Goal: Task Accomplishment & Management: Manage account settings

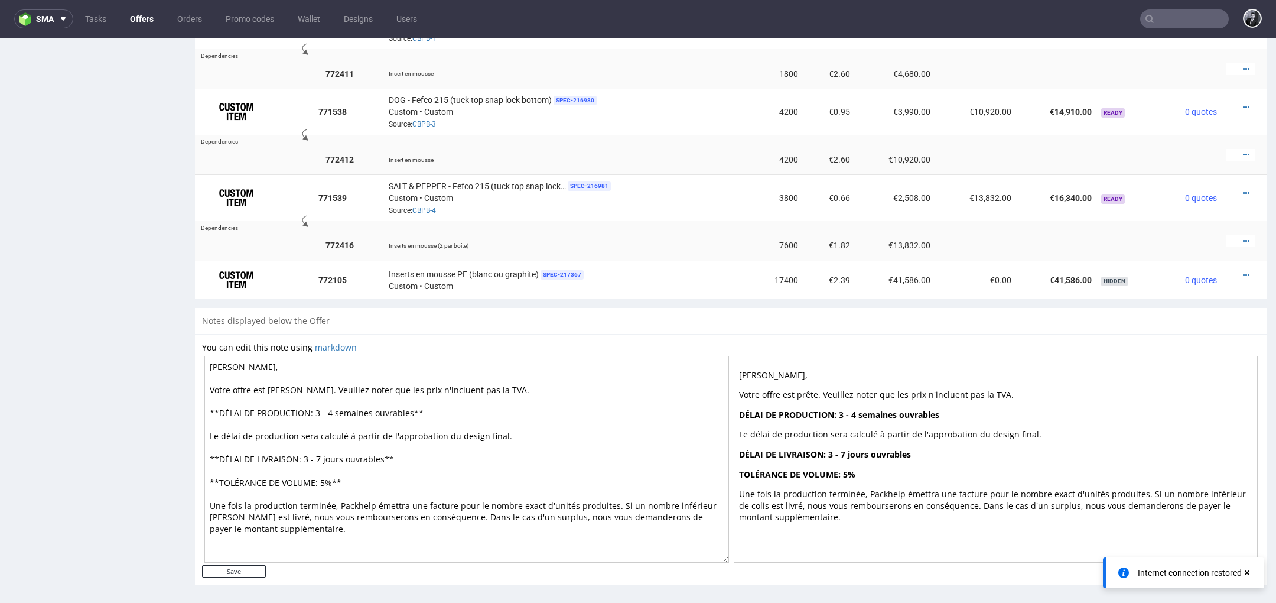
scroll to position [4, 0]
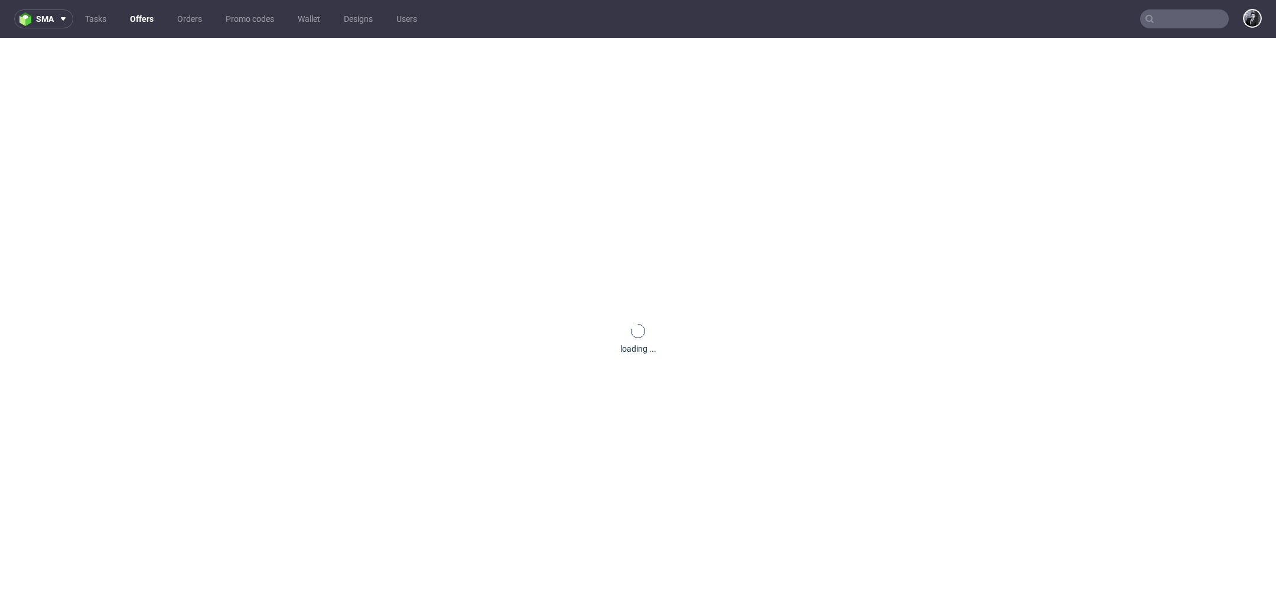
click at [145, 18] on link "Offers" at bounding box center [142, 18] width 38 height 19
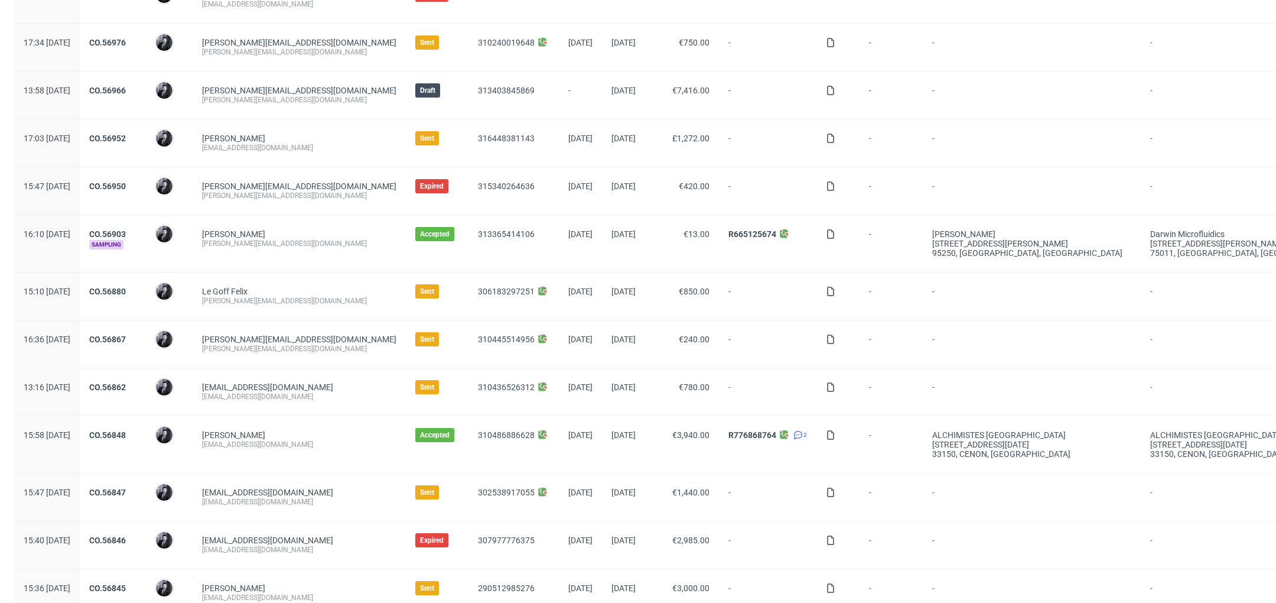
scroll to position [357, 0]
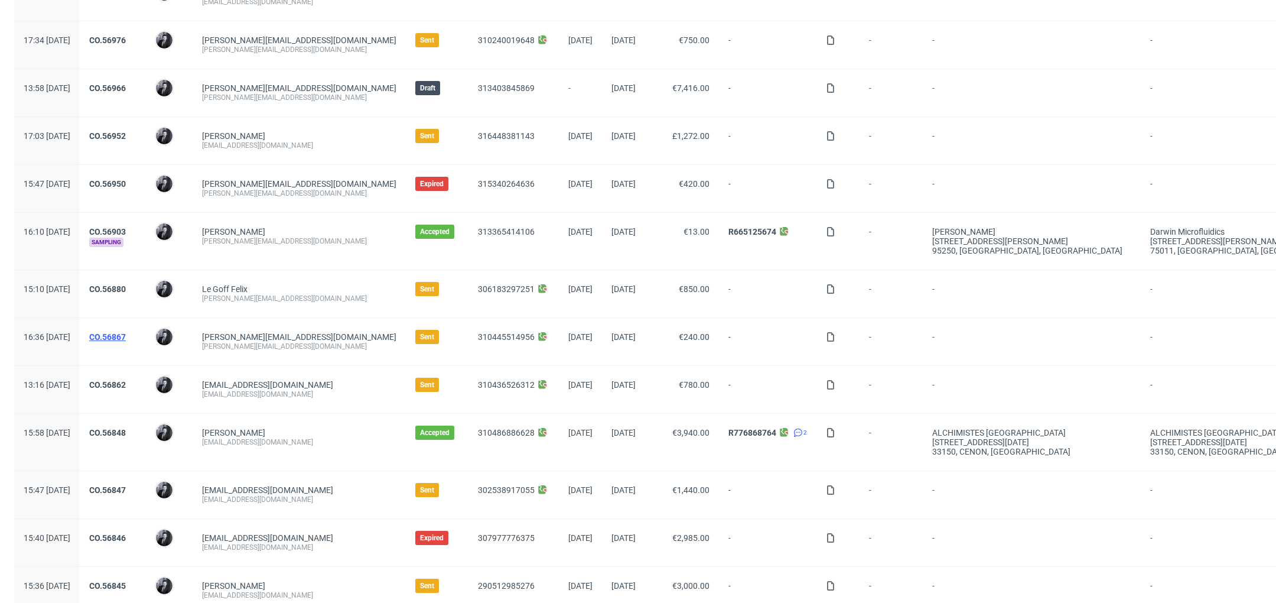
click at [126, 336] on link "CO.56867" at bounding box center [107, 336] width 37 height 9
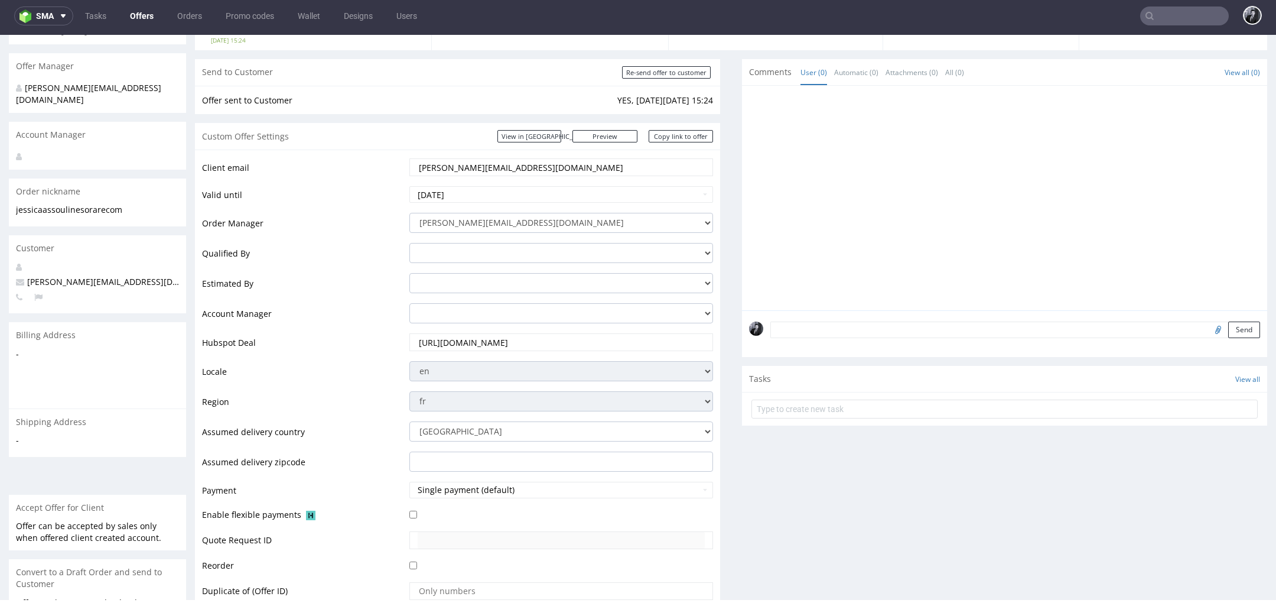
scroll to position [89, 0]
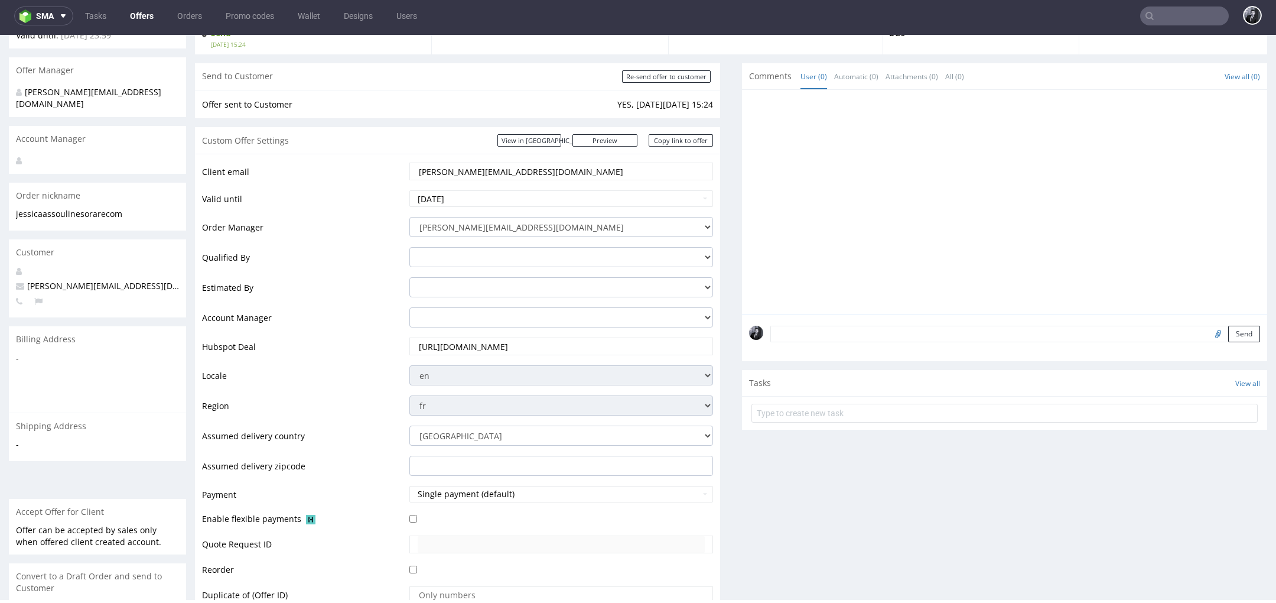
drag, startPoint x: 554, startPoint y: 168, endPoint x: 380, endPoint y: 173, distance: 173.7
click at [380, 173] on tr "Client email [PERSON_NAME][EMAIL_ADDRESS][DOMAIN_NAME]" at bounding box center [457, 175] width 511 height 28
paste input "[EMAIL_ADDRESS][DOMAIN_NAME]"
type input "[EMAIL_ADDRESS][DOMAIN_NAME]"
click at [376, 317] on td "Account Manager" at bounding box center [304, 321] width 204 height 30
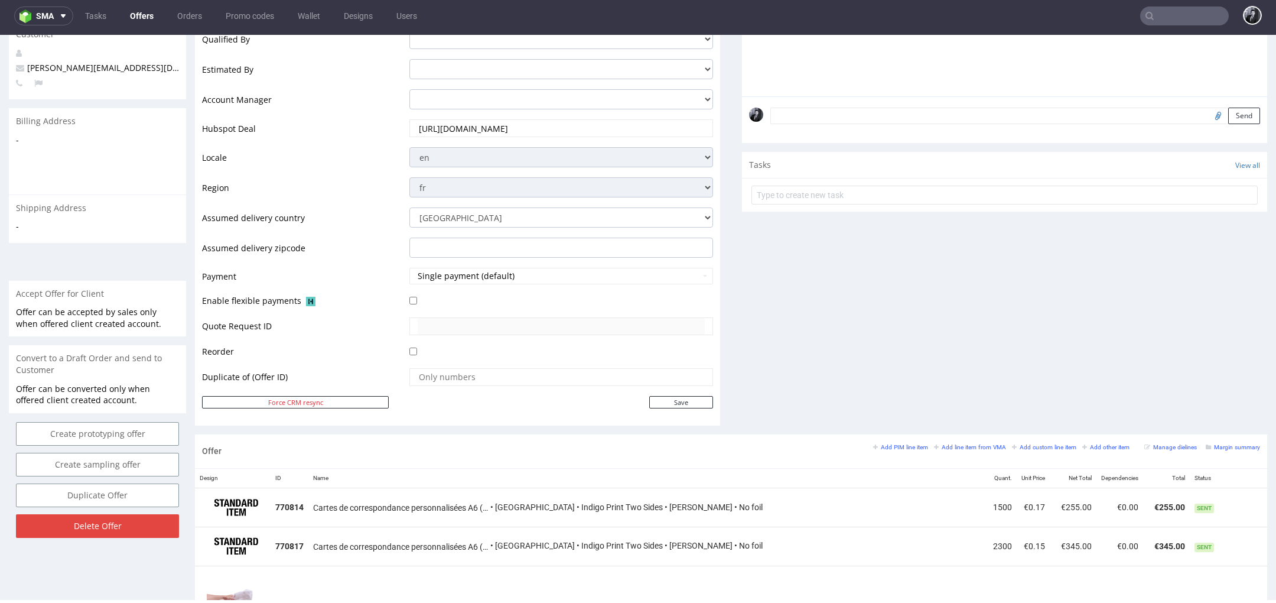
scroll to position [310, 0]
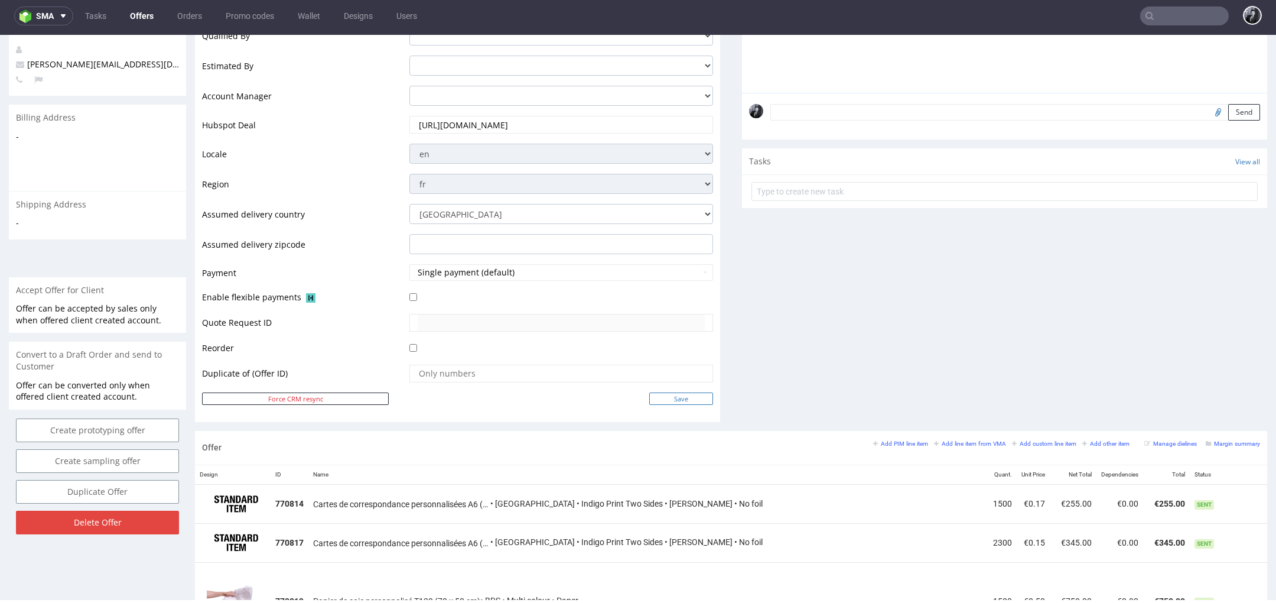
click at [678, 399] on input "Save" at bounding box center [681, 398] width 64 height 12
type input "In progress..."
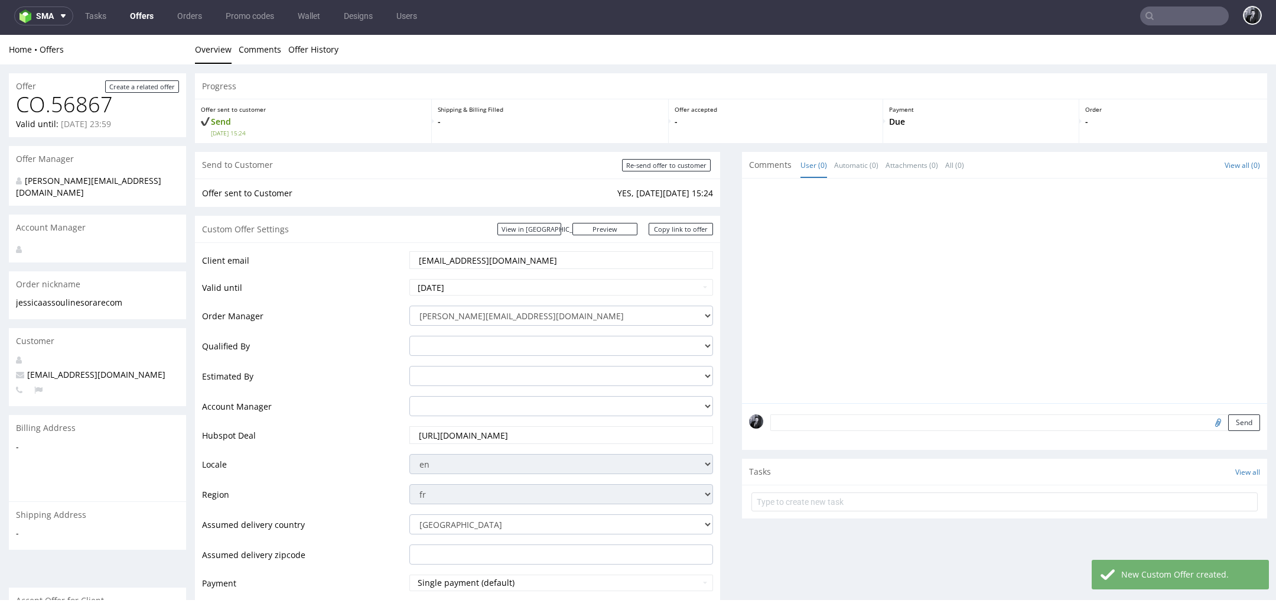
scroll to position [0, 0]
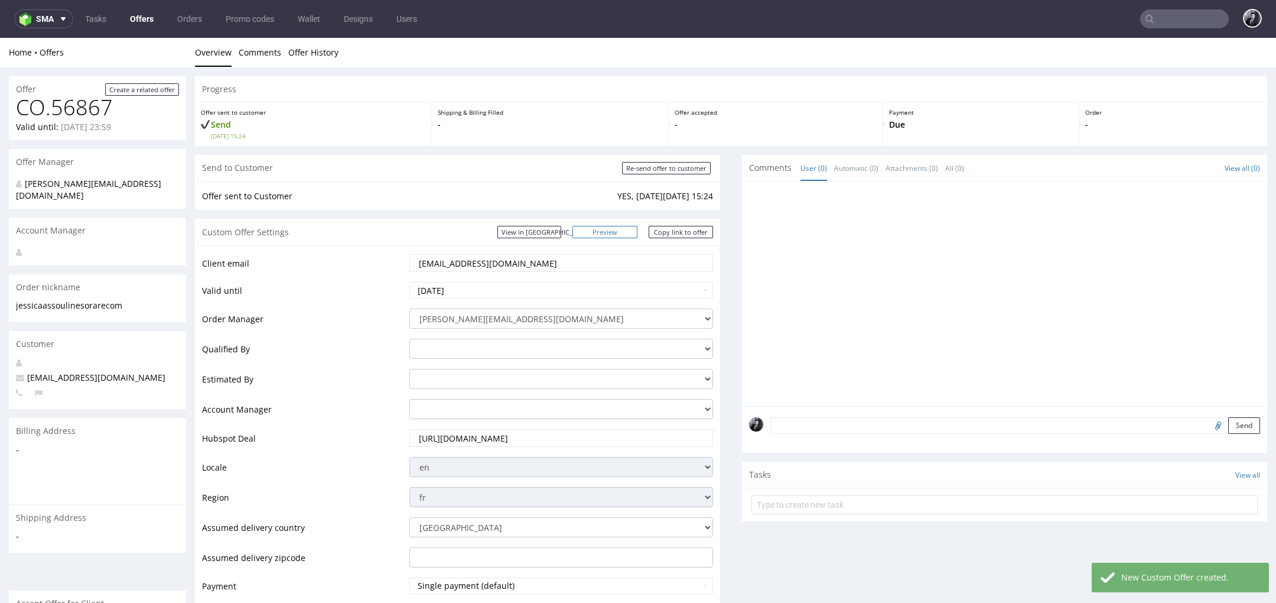
click at [617, 230] on link "Preview" at bounding box center [604, 232] width 65 height 12
click at [688, 233] on link "Copy link to offer" at bounding box center [681, 232] width 65 height 12
click at [660, 171] on input "Re-send offer to customer" at bounding box center [666, 168] width 89 height 12
type input "In progress..."
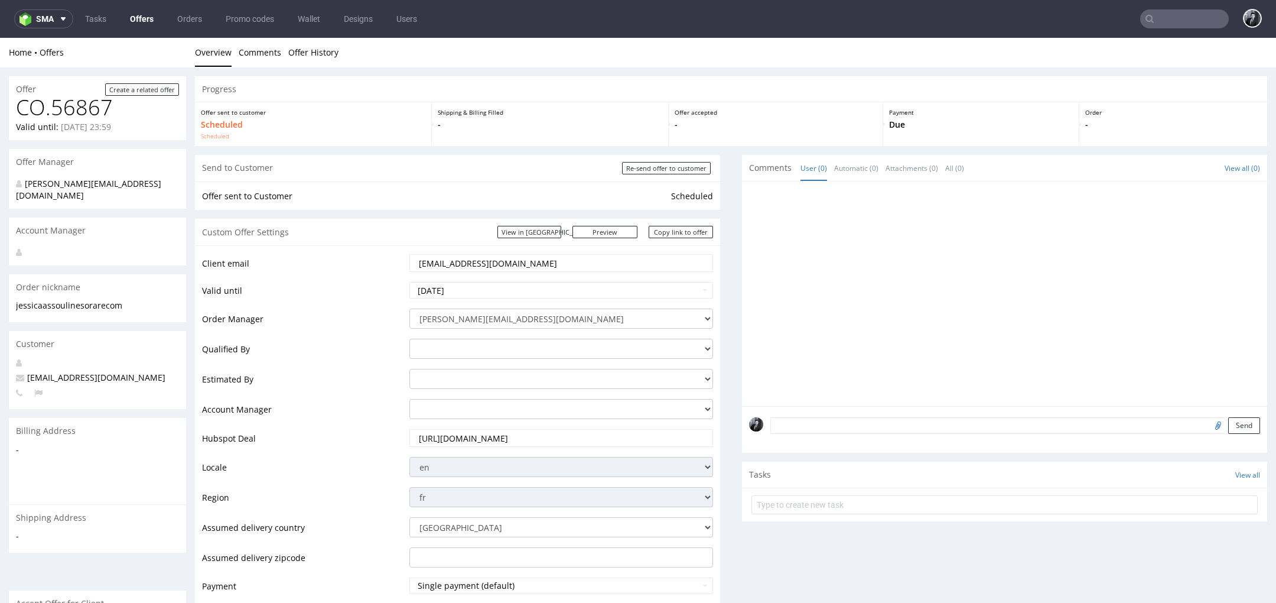
click at [371, 126] on p "Scheduled Scheduled" at bounding box center [313, 129] width 224 height 21
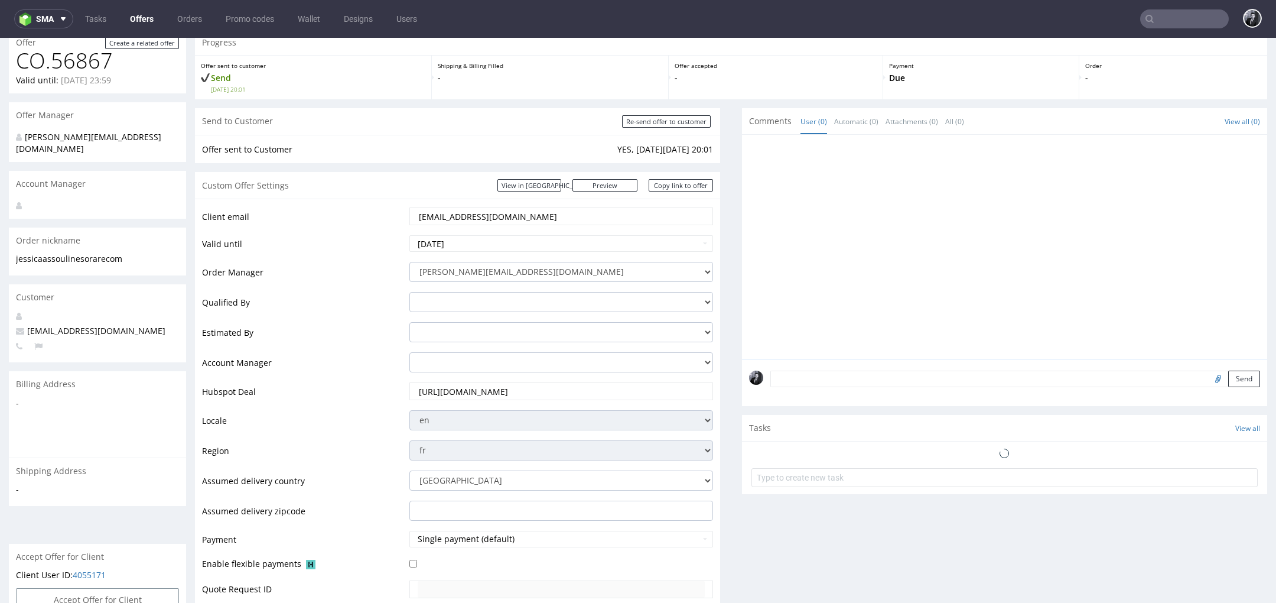
scroll to position [48, 0]
